Goal: Find specific page/section: Find specific page/section

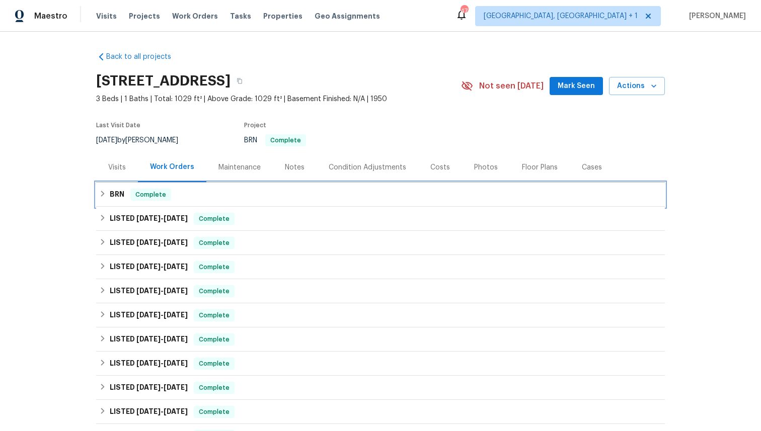
click at [410, 197] on div "BRN Complete" at bounding box center [380, 195] width 563 height 12
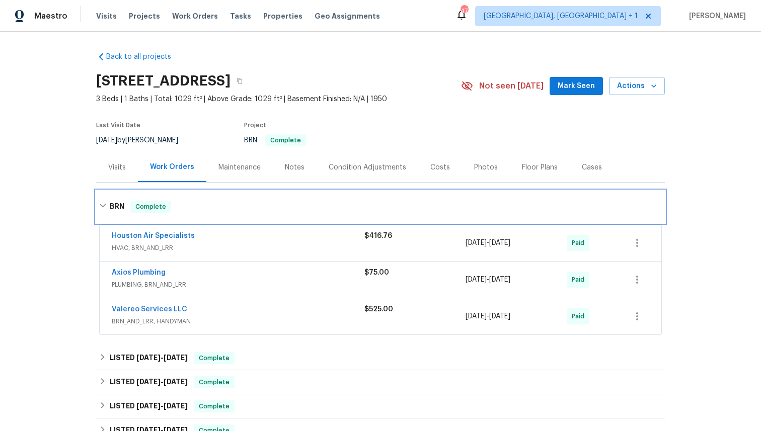
click at [410, 197] on div "BRN Complete" at bounding box center [380, 207] width 569 height 32
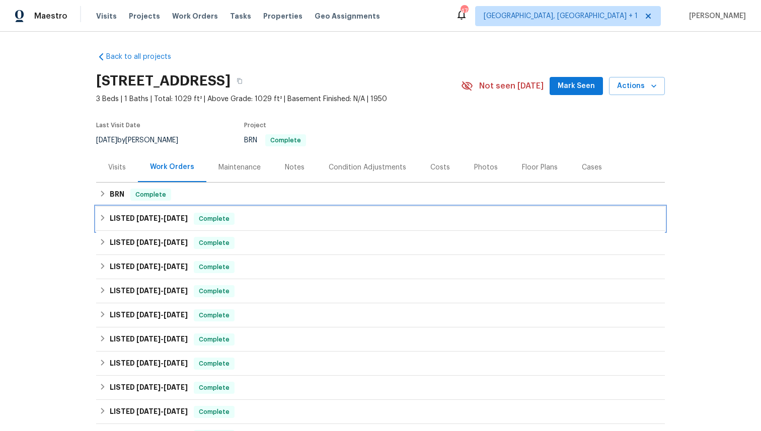
click at [392, 226] on div "LISTED [DATE] - [DATE] Complete" at bounding box center [380, 219] width 569 height 24
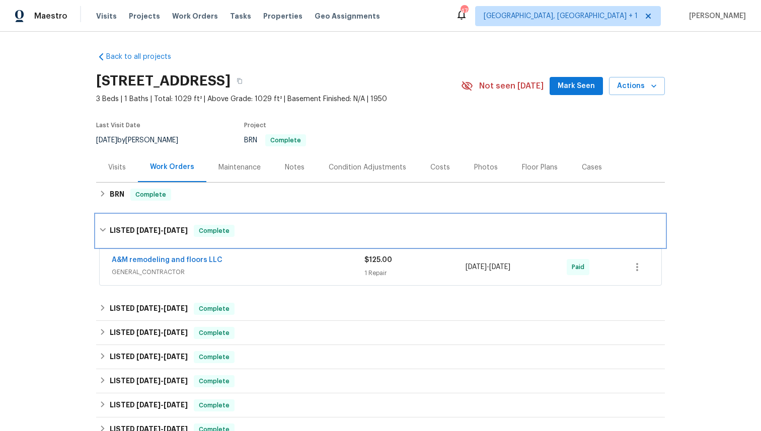
click at [392, 226] on div "LISTED [DATE] - [DATE] Complete" at bounding box center [380, 231] width 563 height 12
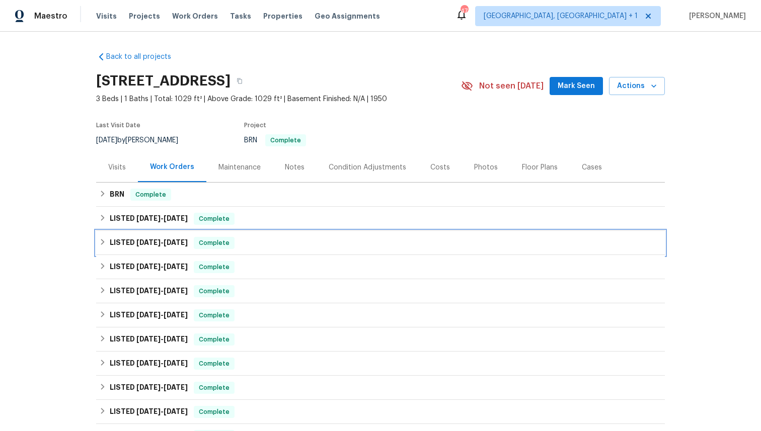
click at [384, 252] on div "LISTED [DATE] - [DATE] Complete" at bounding box center [380, 243] width 569 height 24
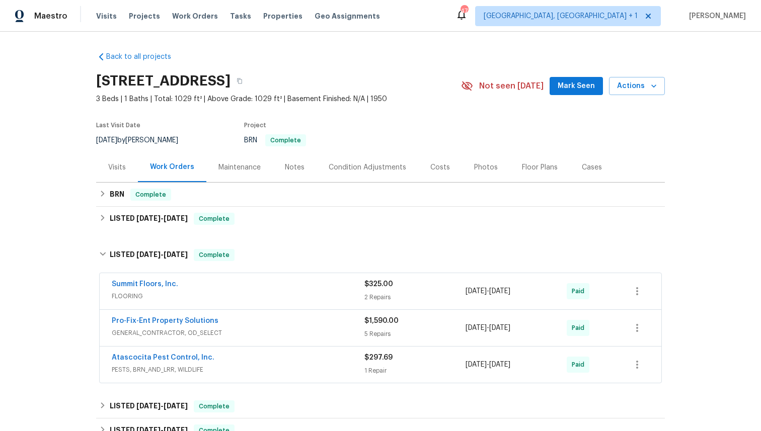
click at [322, 318] on div "Pro-Fix-Ent Property Solutions" at bounding box center [238, 322] width 253 height 12
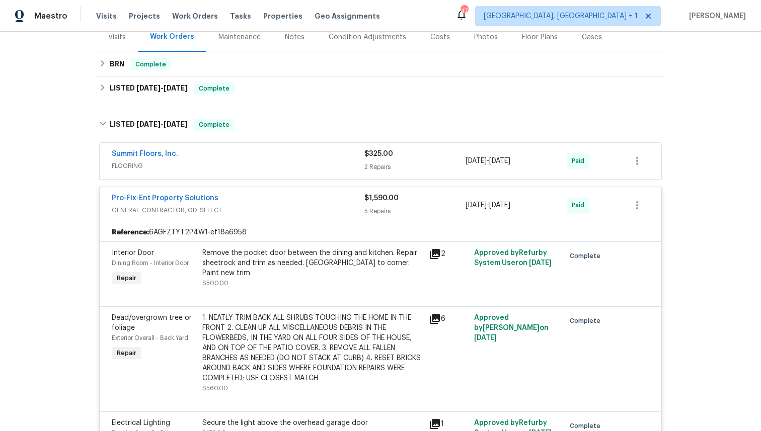
scroll to position [92, 0]
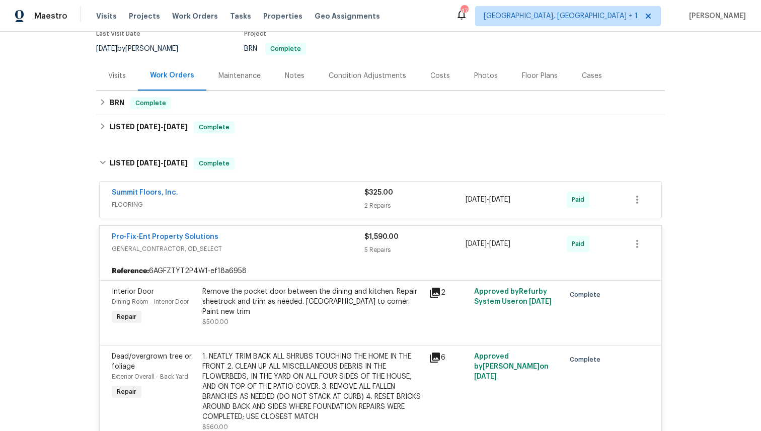
click at [336, 229] on div "Pro-Fix-Ent Property Solutions GENERAL_CONTRACTOR, OD_SELECT $1,590.00 5 Repair…" at bounding box center [381, 244] width 562 height 36
click at [335, 235] on div "Pro-Fix-Ent Property Solutions" at bounding box center [238, 238] width 253 height 12
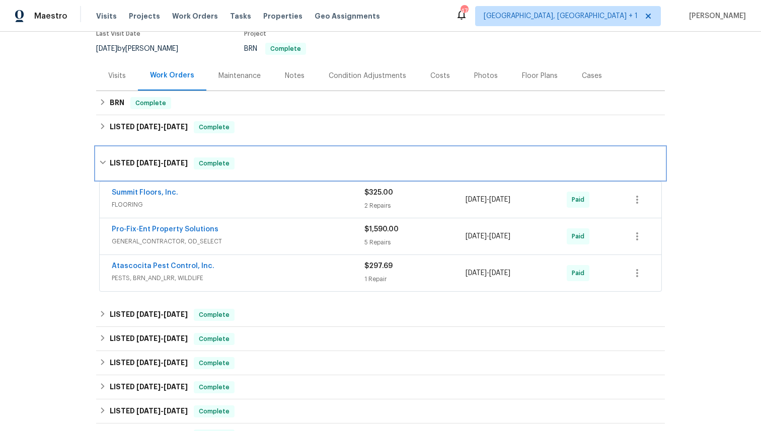
click at [344, 165] on div "LISTED [DATE] - [DATE] Complete" at bounding box center [380, 164] width 563 height 12
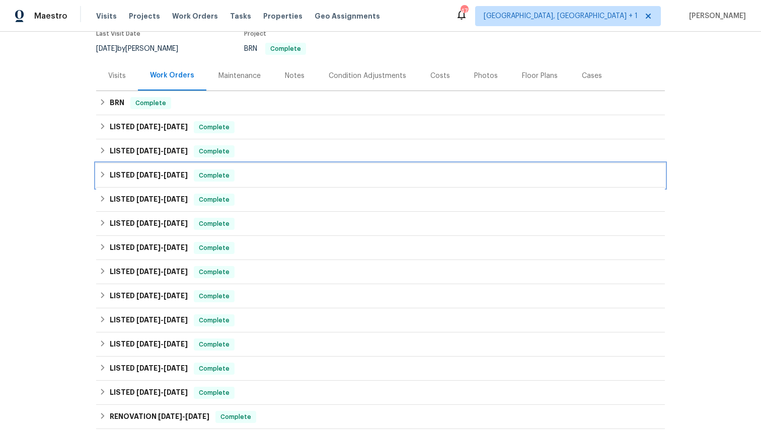
click at [339, 181] on div "LISTED [DATE] - [DATE] Complete" at bounding box center [380, 176] width 563 height 12
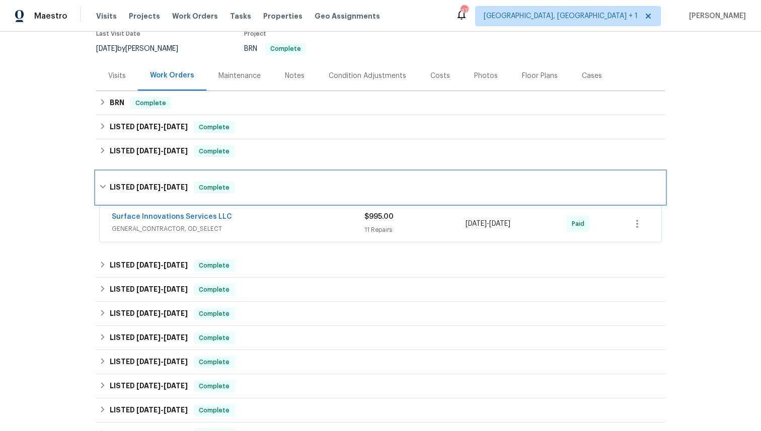
click at [339, 182] on div "LISTED [DATE] - [DATE] Complete" at bounding box center [380, 188] width 563 height 12
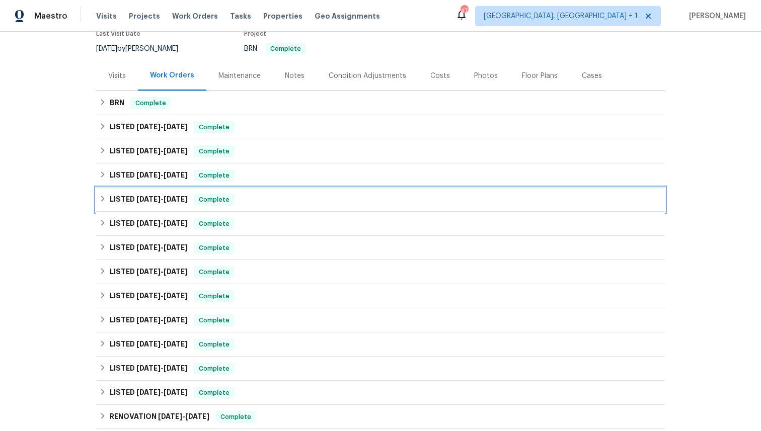
click at [336, 202] on div "LISTED [DATE] - [DATE] Complete" at bounding box center [380, 200] width 563 height 12
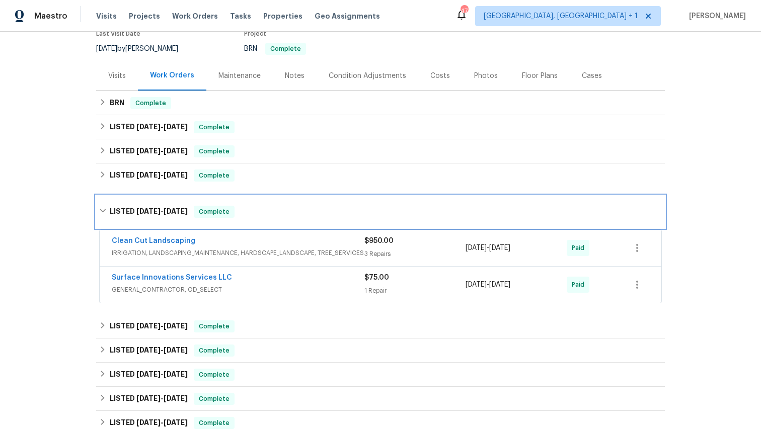
click at [336, 202] on div "LISTED [DATE] - [DATE] Complete" at bounding box center [380, 212] width 569 height 32
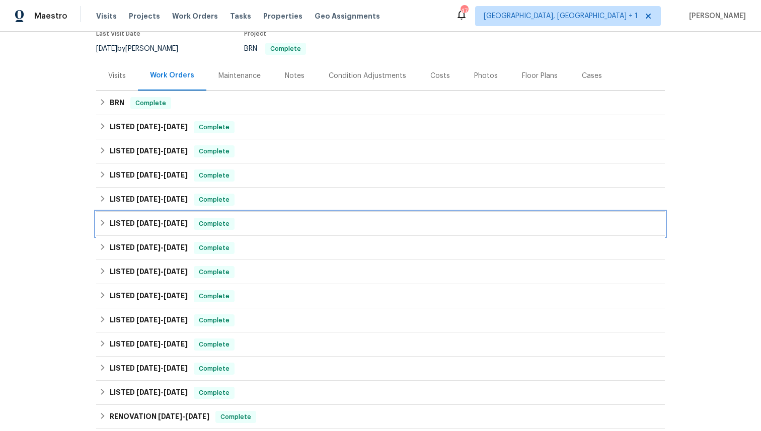
click at [325, 234] on div "LISTED [DATE] - [DATE] Complete" at bounding box center [380, 224] width 569 height 24
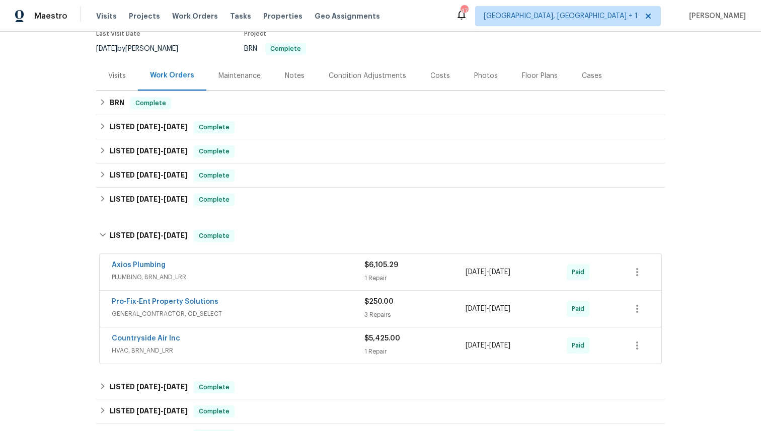
click at [317, 262] on div "Axios Plumbing" at bounding box center [238, 266] width 253 height 12
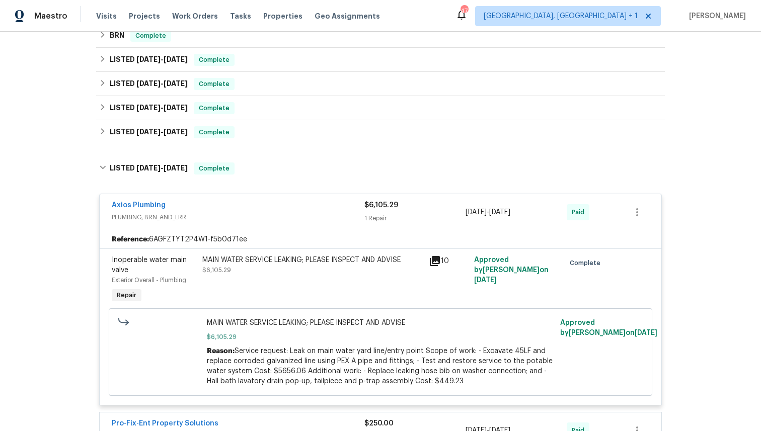
scroll to position [182, 0]
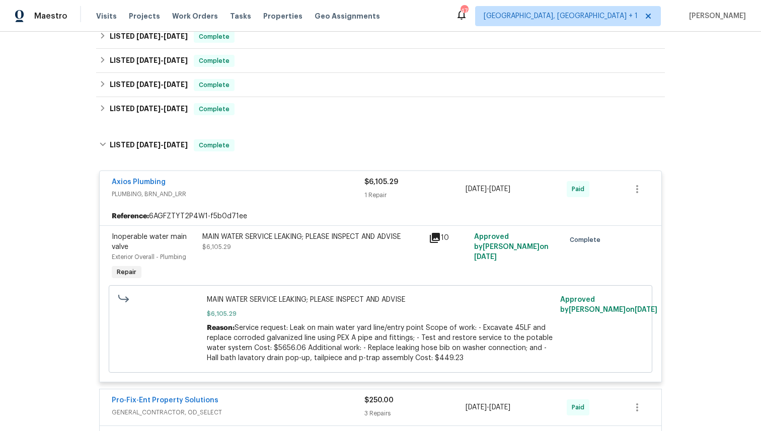
click at [351, 176] on div "Axios Plumbing PLUMBING, BRN_AND_LRR $6,105.29 1 Repair [DATE] - [DATE] Paid" at bounding box center [381, 189] width 562 height 36
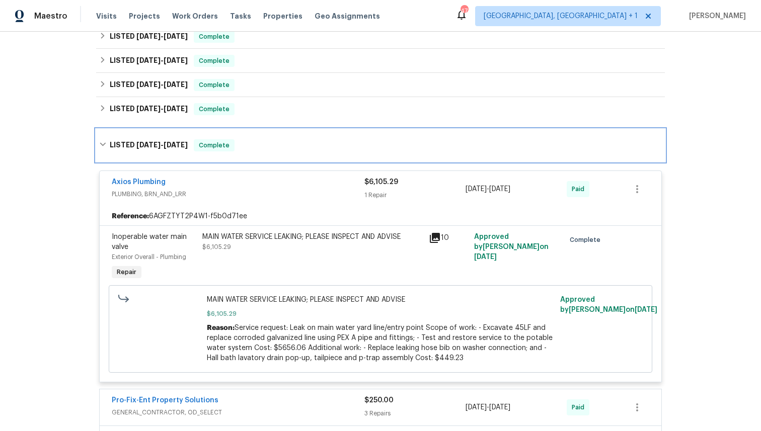
click at [359, 159] on div "LISTED [DATE] - [DATE] Complete" at bounding box center [380, 145] width 569 height 32
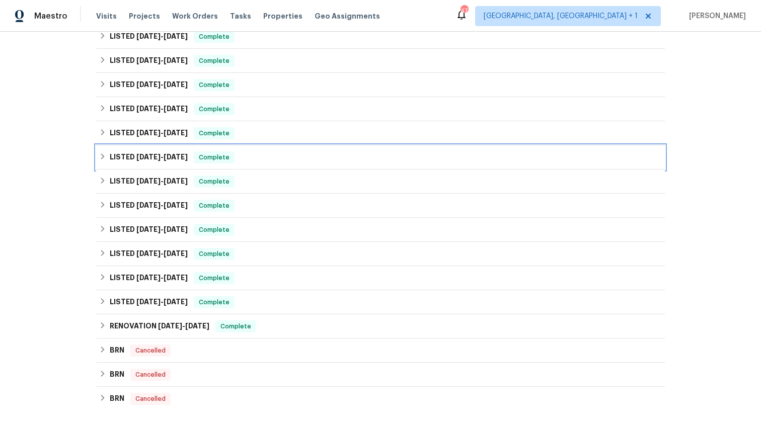
click at [359, 160] on div "LISTED [DATE] - [DATE] Complete" at bounding box center [380, 158] width 563 height 12
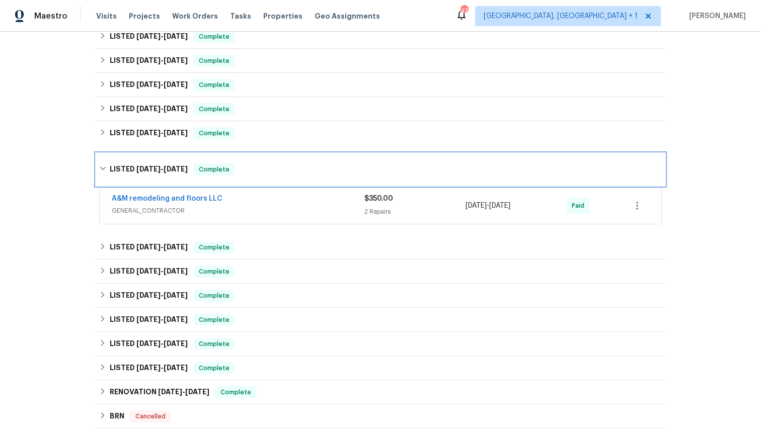
click at [359, 160] on div "LISTED [DATE] - [DATE] Complete" at bounding box center [380, 170] width 569 height 32
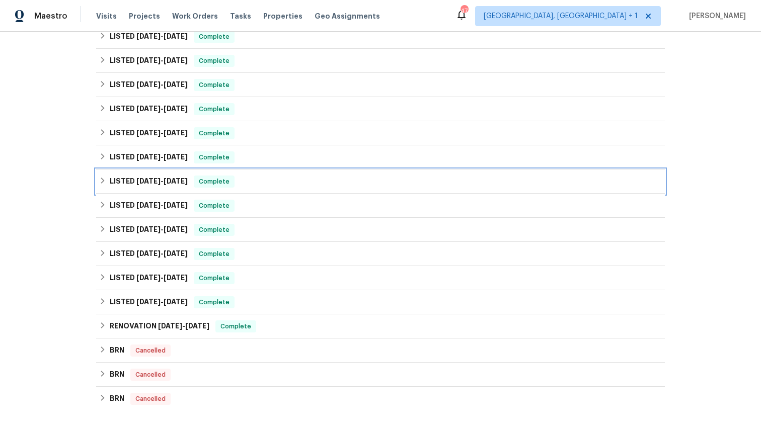
click at [355, 177] on div "LISTED [DATE] - [DATE] Complete" at bounding box center [380, 182] width 563 height 12
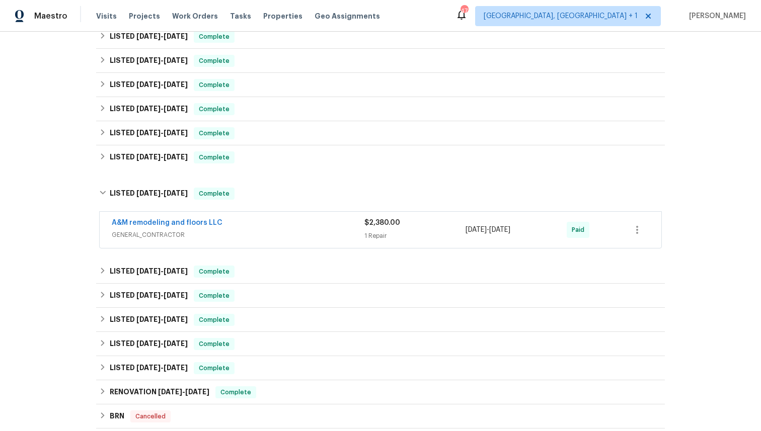
click at [331, 221] on div "A&M remodeling and floors LLC" at bounding box center [238, 224] width 253 height 12
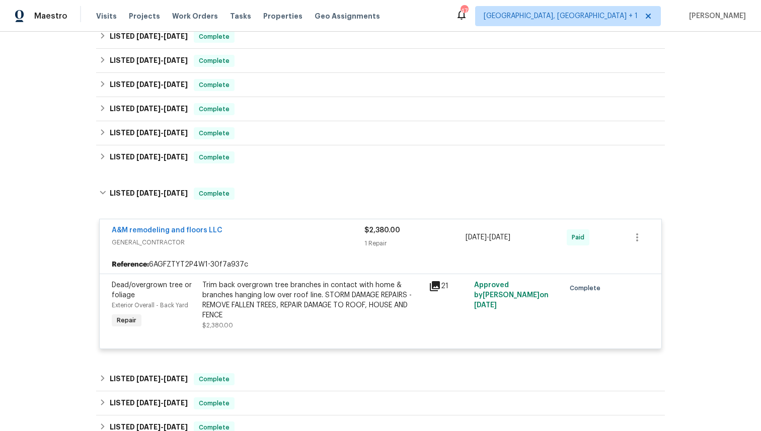
click at [331, 221] on div "A&M remodeling and floors LLC GENERAL_CONTRACTOR $2,380.00 1 Repair [DATE] - [D…" at bounding box center [381, 237] width 562 height 36
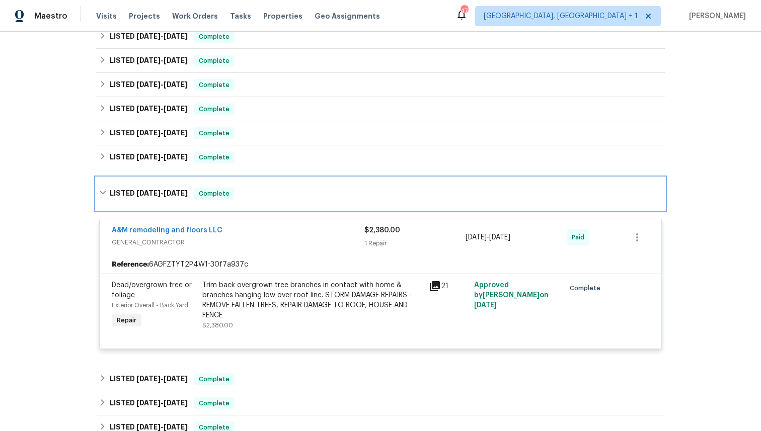
click at [345, 200] on div "LISTED [DATE] - [DATE] Complete" at bounding box center [380, 194] width 569 height 32
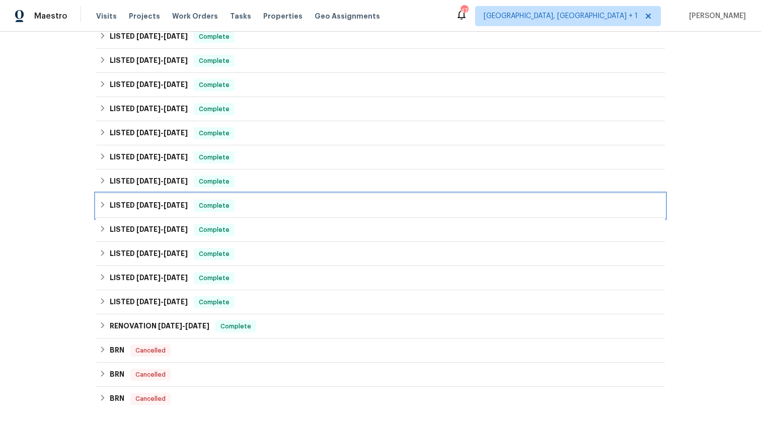
click at [342, 213] on div "LISTED [DATE] - [DATE] Complete" at bounding box center [380, 206] width 569 height 24
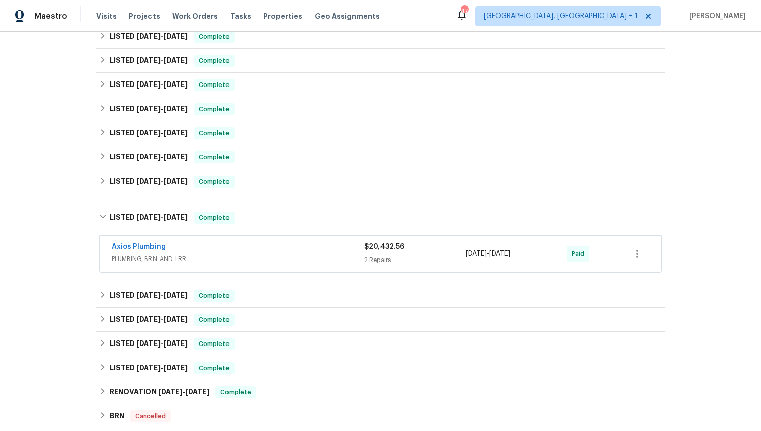
click at [332, 248] on div "Axios Plumbing" at bounding box center [238, 248] width 253 height 12
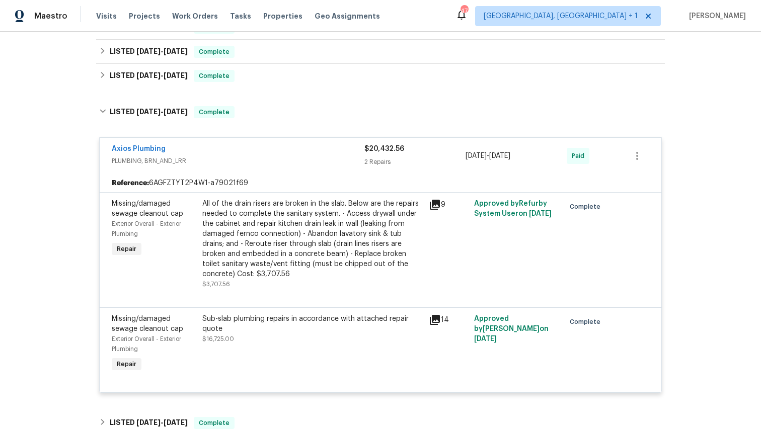
scroll to position [289, 0]
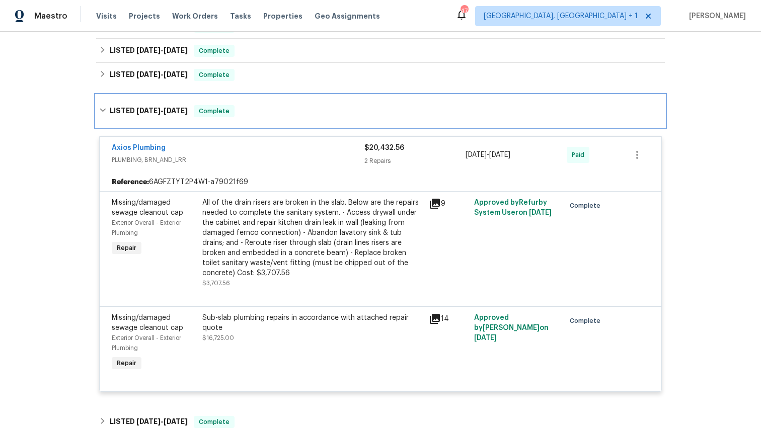
click at [381, 118] on div "LISTED [DATE] - [DATE] Complete" at bounding box center [380, 111] width 569 height 32
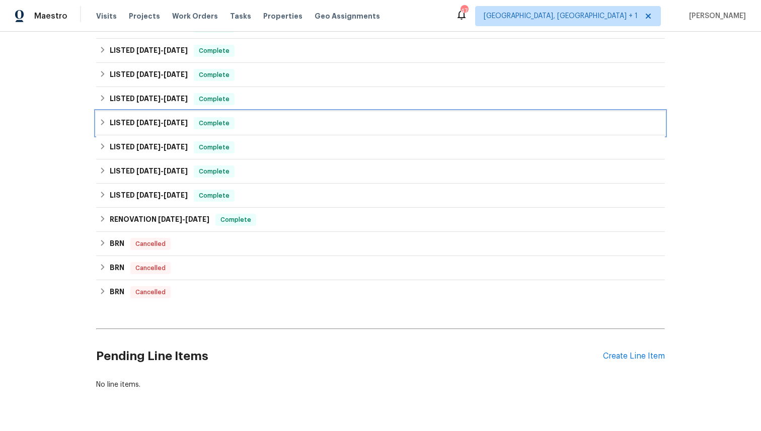
click at [378, 122] on div "LISTED [DATE] - [DATE] Complete" at bounding box center [380, 123] width 563 height 12
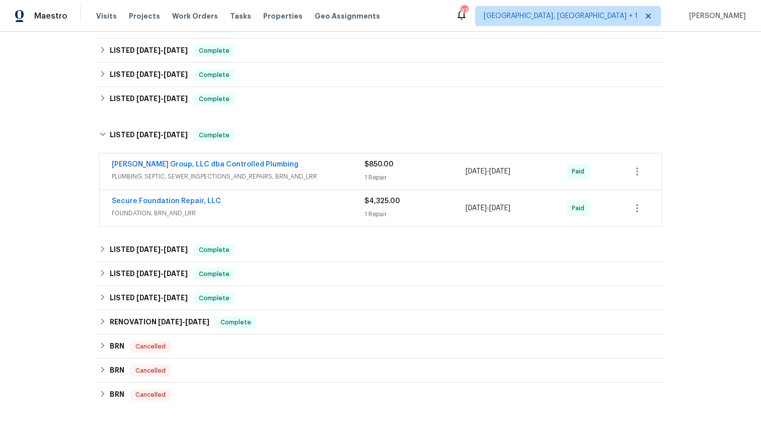
click at [313, 194] on div "Secure Foundation Repair, LLC FOUNDATION, BRN_AND_LRR $4,325.00 1 Repair [DATE]…" at bounding box center [381, 208] width 562 height 36
click at [312, 198] on div "Secure Foundation Repair, LLC" at bounding box center [238, 202] width 253 height 12
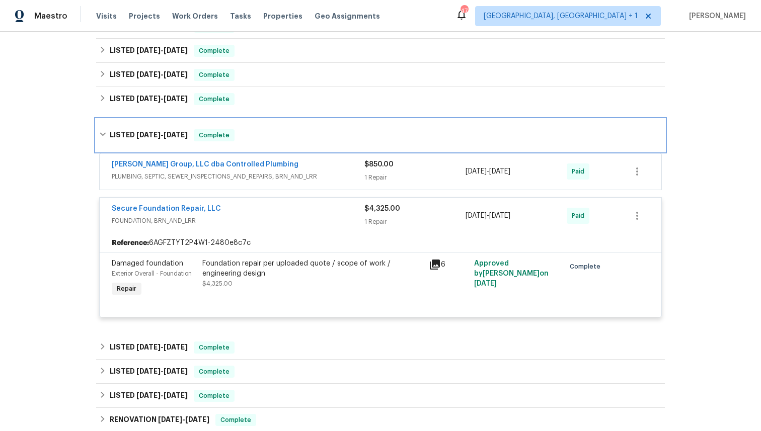
click at [346, 125] on div "LISTED [DATE] - [DATE] Complete" at bounding box center [380, 135] width 569 height 32
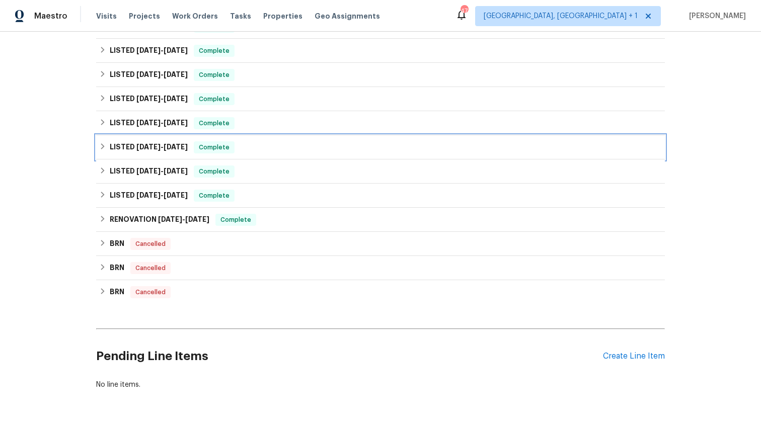
click at [338, 153] on div "LISTED [DATE] - [DATE] Complete" at bounding box center [380, 147] width 563 height 12
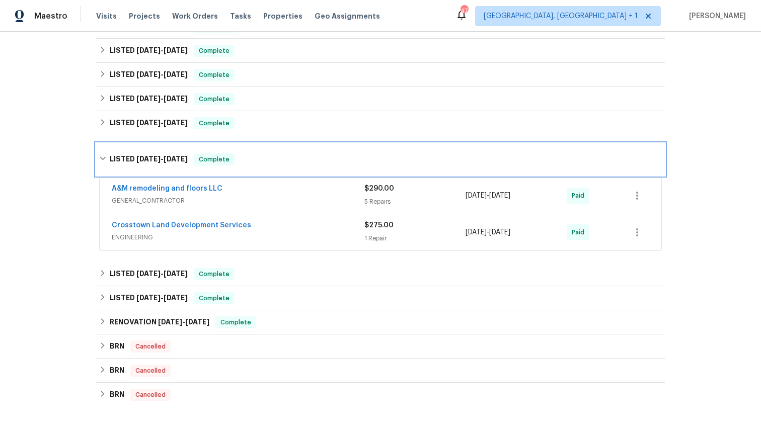
click at [338, 153] on div "LISTED [DATE] - [DATE] Complete" at bounding box center [380, 159] width 569 height 32
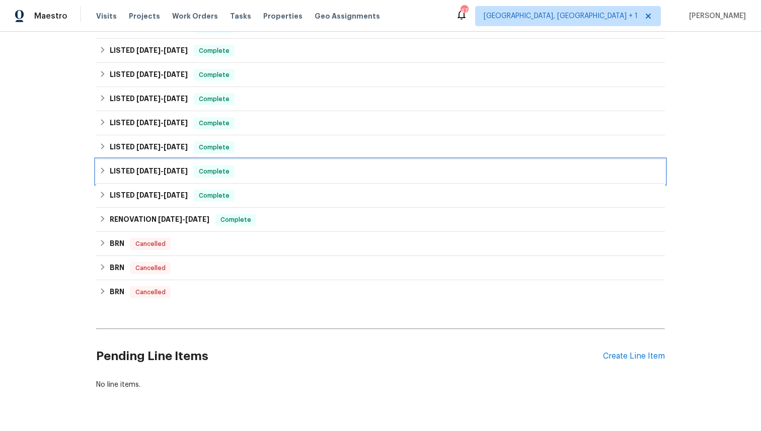
click at [331, 175] on div "LISTED [DATE] - [DATE] Complete" at bounding box center [380, 172] width 563 height 12
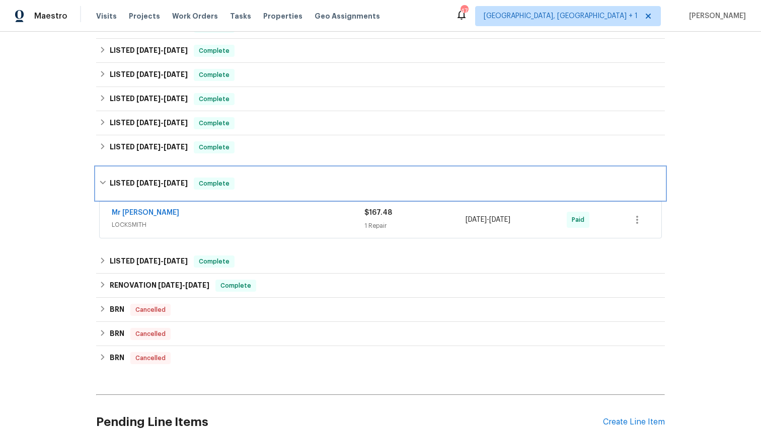
click at [331, 175] on div "LISTED [DATE] - [DATE] Complete" at bounding box center [380, 184] width 569 height 32
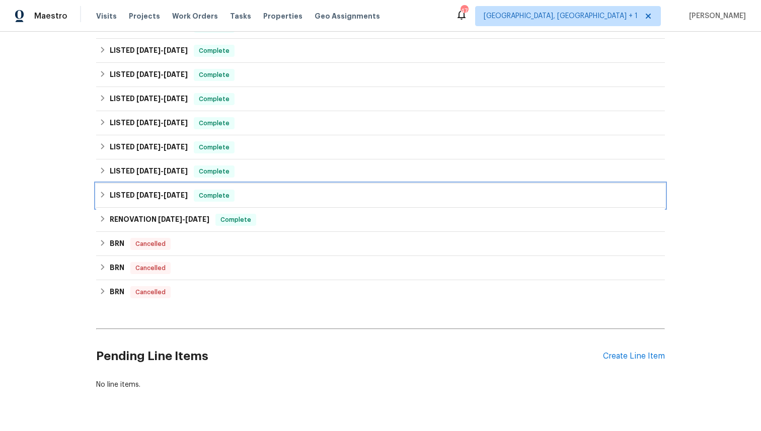
click at [325, 192] on div "LISTED [DATE] - [DATE] Complete" at bounding box center [380, 196] width 563 height 12
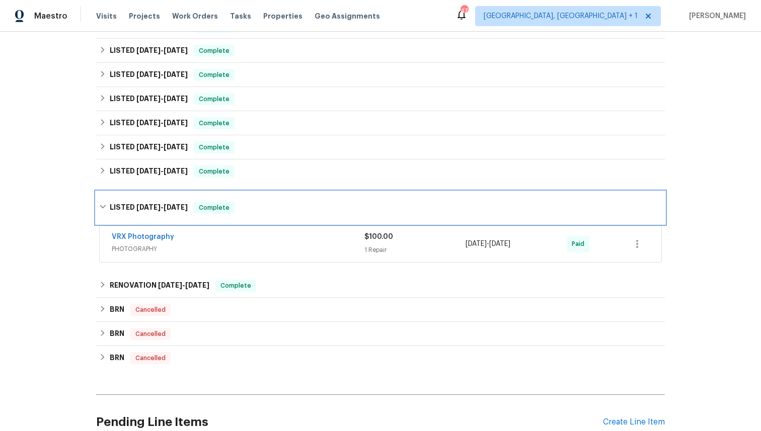
click at [325, 192] on div "LISTED [DATE] - [DATE] Complete" at bounding box center [380, 208] width 569 height 32
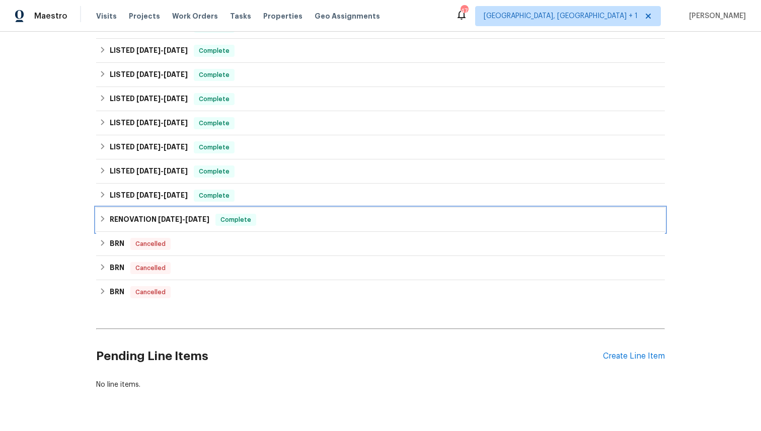
click at [323, 210] on div "RENOVATION [DATE] - [DATE] Complete" at bounding box center [380, 220] width 569 height 24
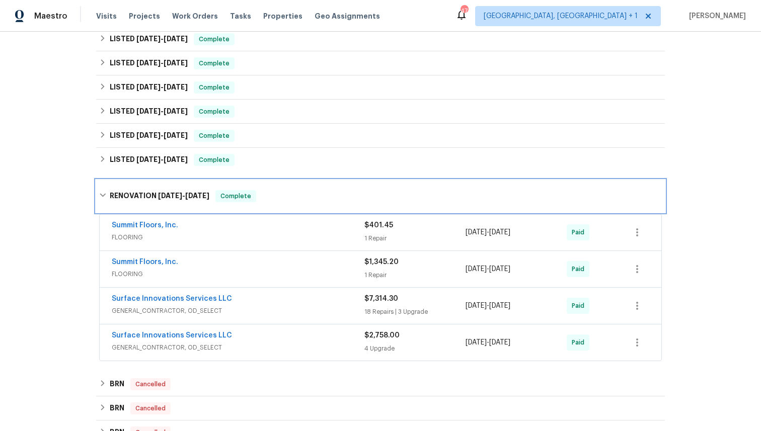
scroll to position [330, 0]
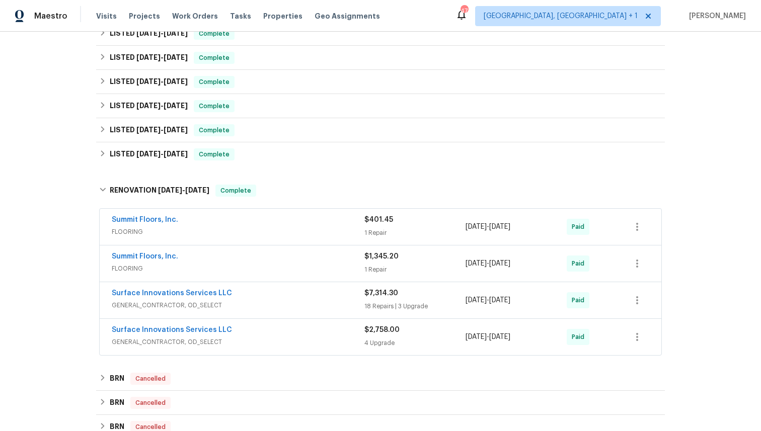
click at [297, 289] on div "Surface Innovations Services LLC" at bounding box center [238, 294] width 253 height 12
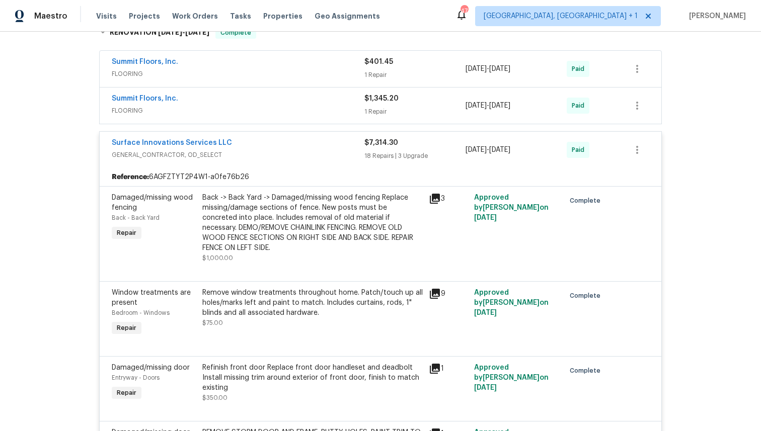
scroll to position [486, 0]
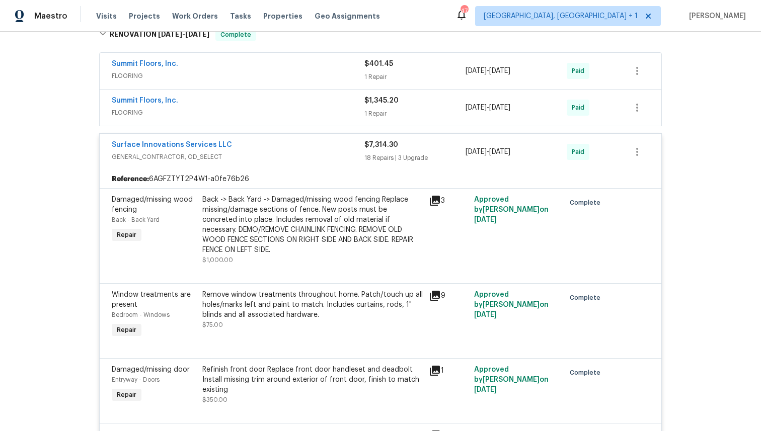
click at [374, 138] on div "Surface Innovations Services LLC GENERAL_CONTRACTOR, OD_SELECT $7,314.30 18 Rep…" at bounding box center [381, 152] width 562 height 36
click at [362, 150] on div "Surface Innovations Services LLC" at bounding box center [238, 146] width 253 height 12
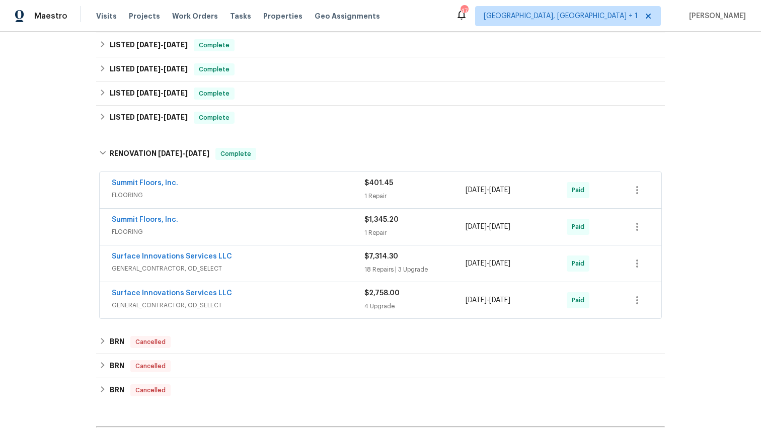
scroll to position [305, 0]
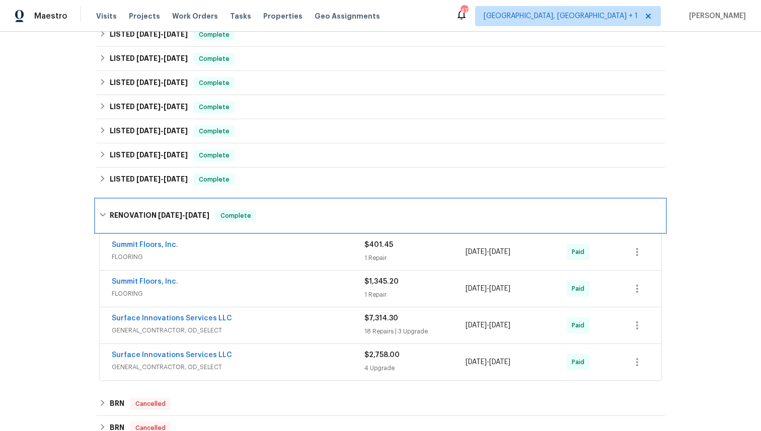
click at [335, 219] on div "RENOVATION [DATE] - [DATE] Complete" at bounding box center [380, 216] width 563 height 12
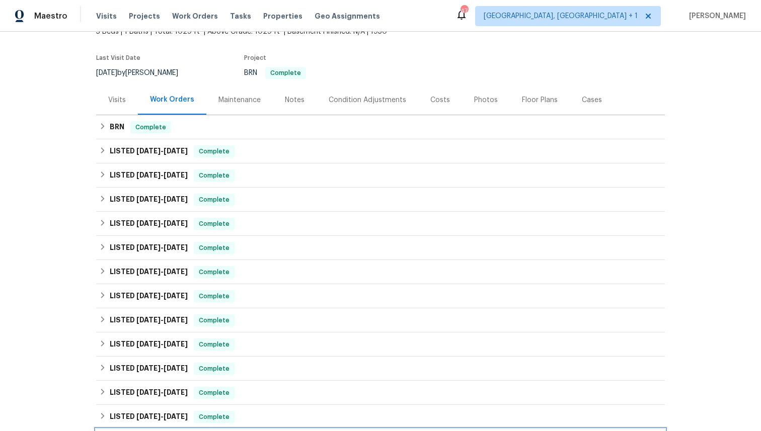
scroll to position [42, 0]
